Goal: Navigation & Orientation: Find specific page/section

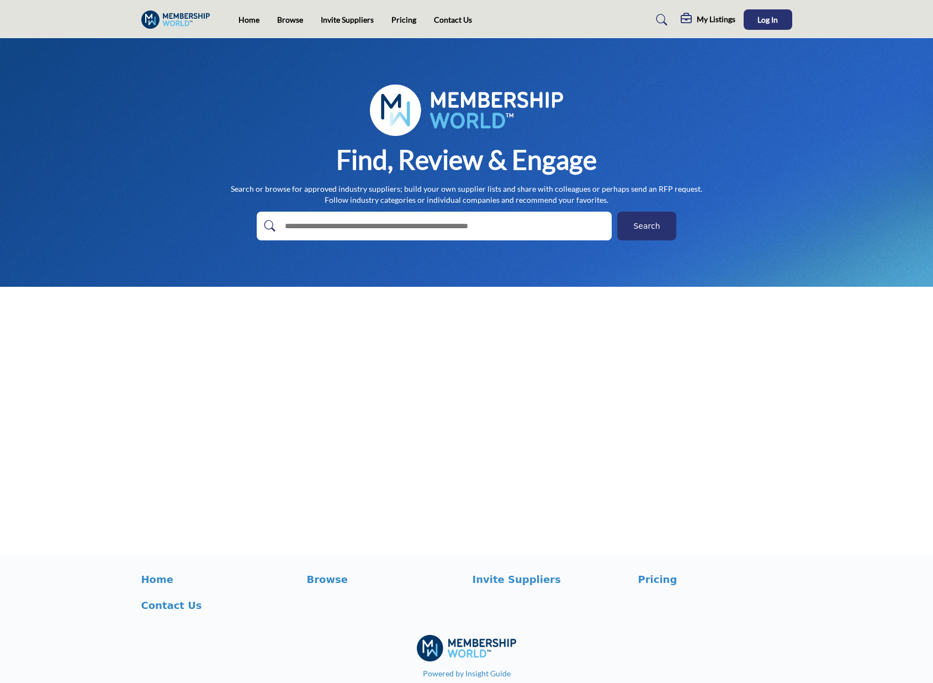
click at [809, 387] on main "Invite Supplier Invite Supplier Invite Supplier Invite Supplier" at bounding box center [466, 296] width 933 height 517
click at [287, 19] on link "Browse" at bounding box center [290, 19] width 26 height 9
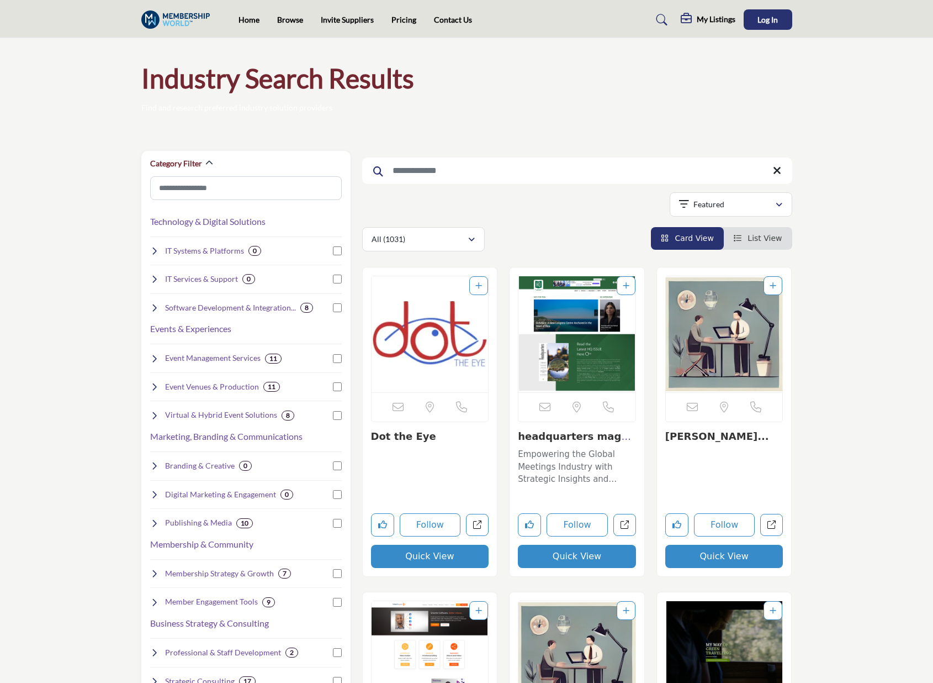
click at [172, 17] on img at bounding box center [178, 19] width 75 height 18
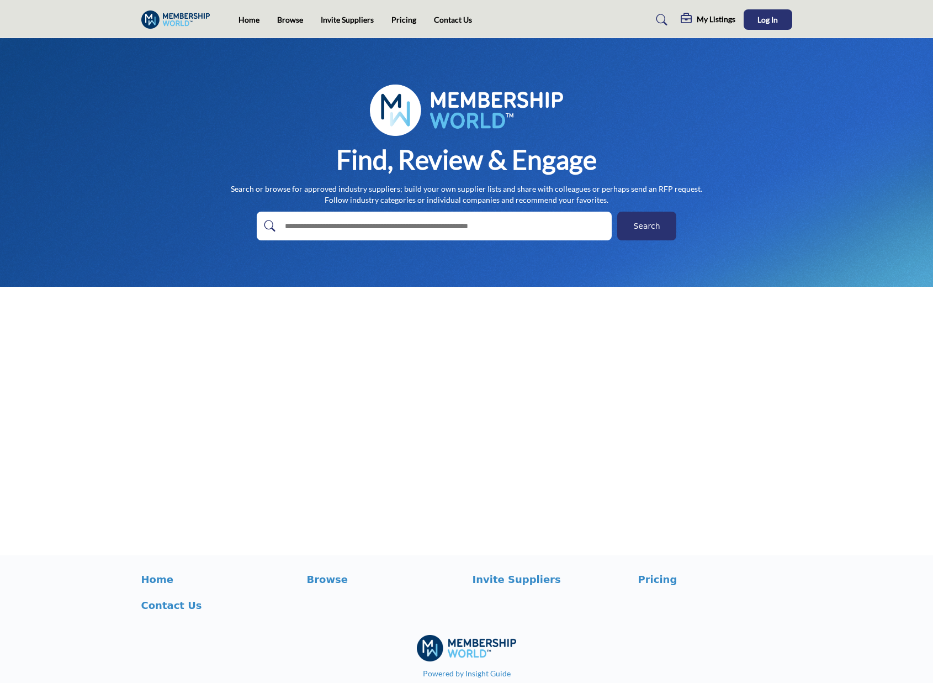
click at [252, 120] on div "Find, Review & Engage Search or browse for approved industry suppliers; build y…" at bounding box center [466, 162] width 651 height 156
drag, startPoint x: 653, startPoint y: 186, endPoint x: 704, endPoint y: 188, distance: 50.9
click at [704, 188] on div "Find, Review & Engage Search or browse for approved industry suppliers; build y…" at bounding box center [466, 162] width 651 height 156
click at [762, 17] on span "Log In" at bounding box center [768, 19] width 20 height 9
